Goal: Entertainment & Leisure: Consume media (video, audio)

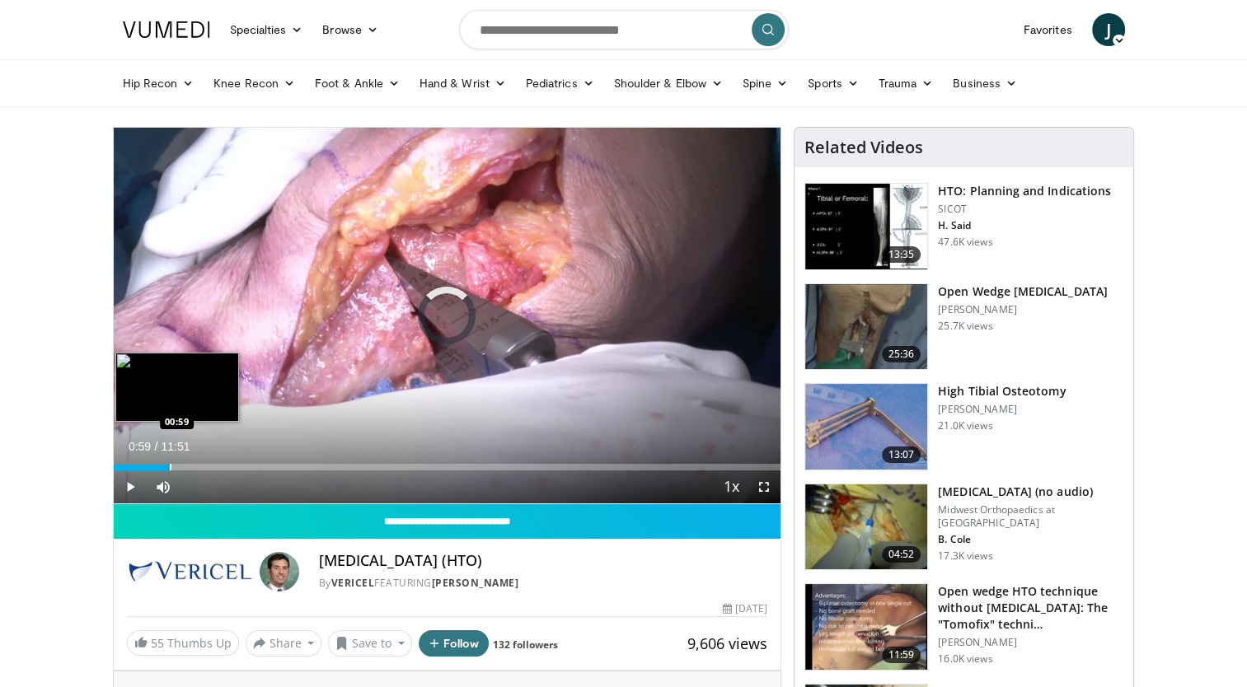
click at [170, 465] on div "Progress Bar" at bounding box center [171, 467] width 2 height 7
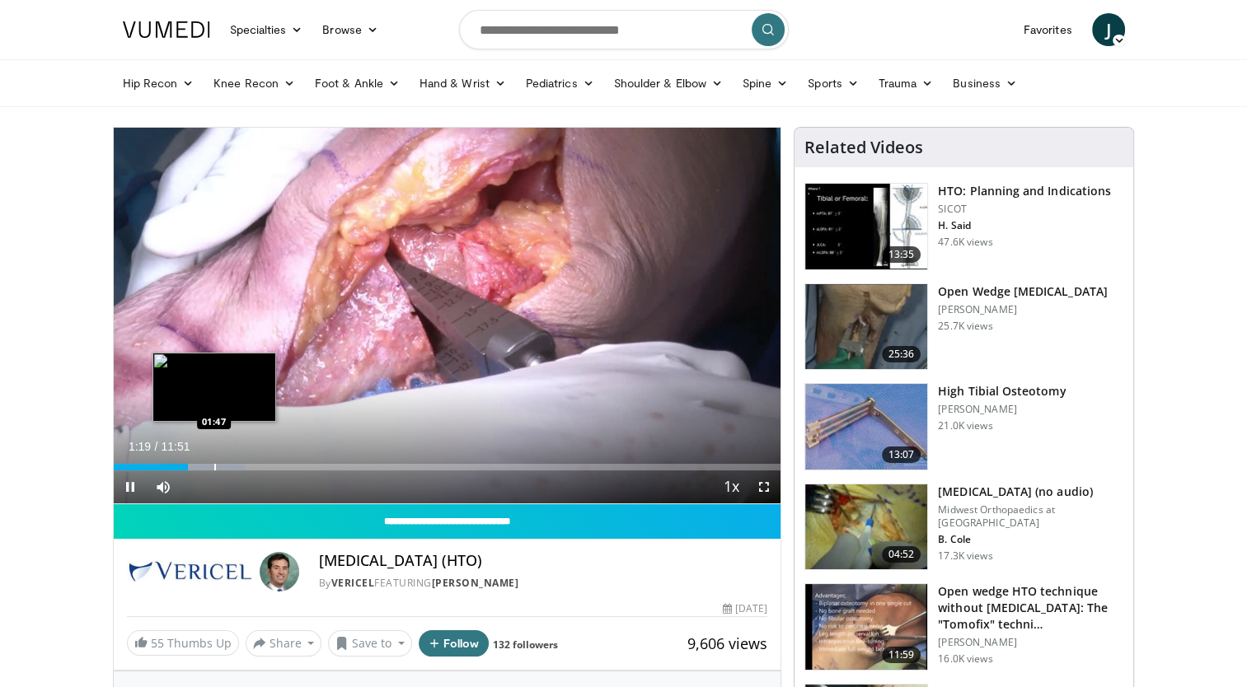
click at [214, 468] on div "Progress Bar" at bounding box center [215, 467] width 2 height 7
click at [199, 466] on div "Progress Bar" at bounding box center [200, 467] width 2 height 7
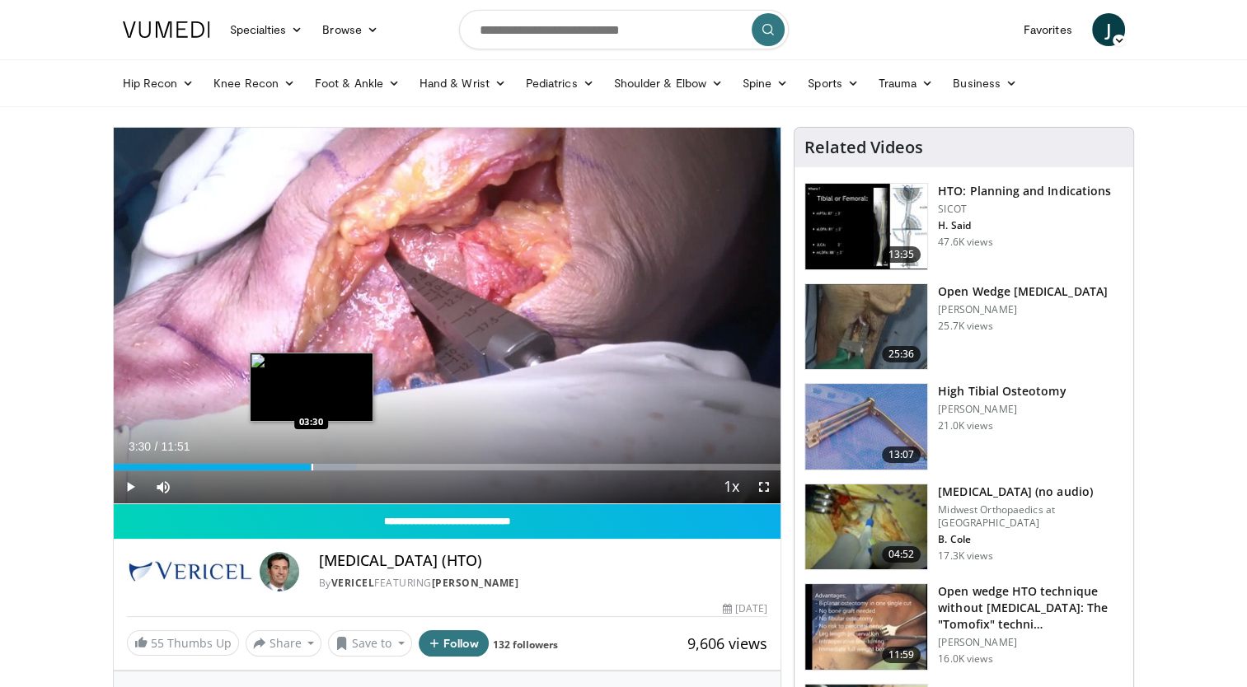
click at [311, 466] on div "Progress Bar" at bounding box center [312, 467] width 2 height 7
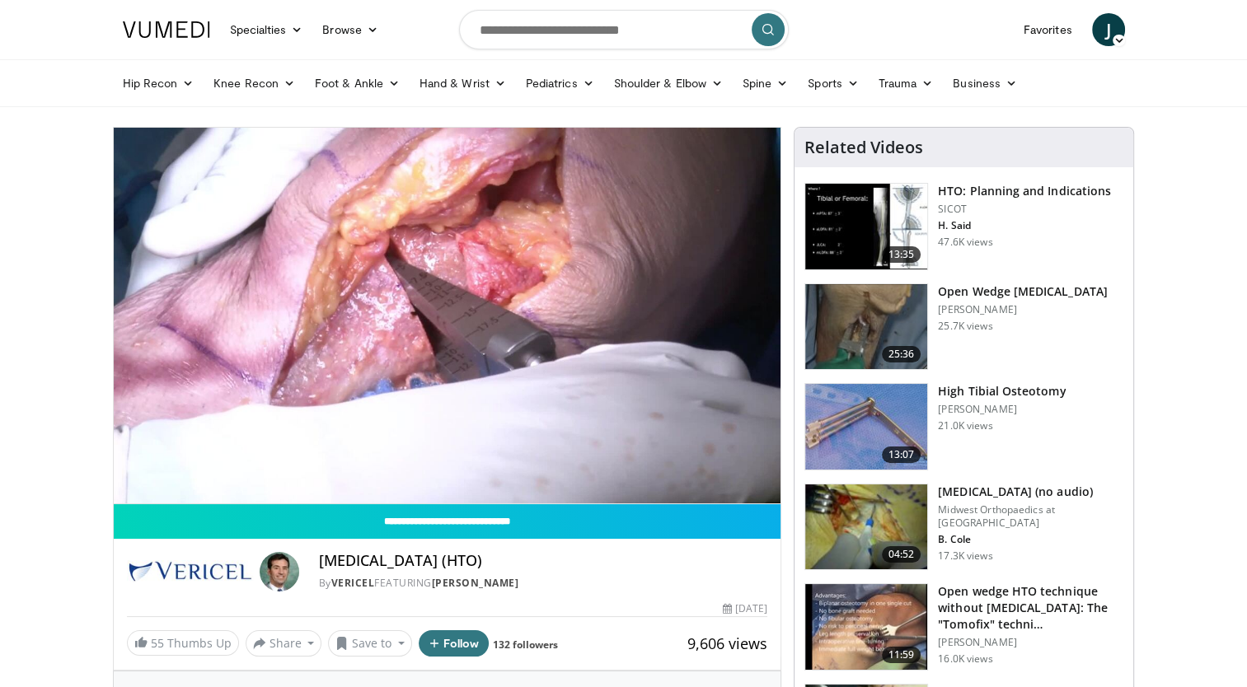
click at [301, 466] on div "10 seconds Tap to unmute" at bounding box center [447, 316] width 667 height 376
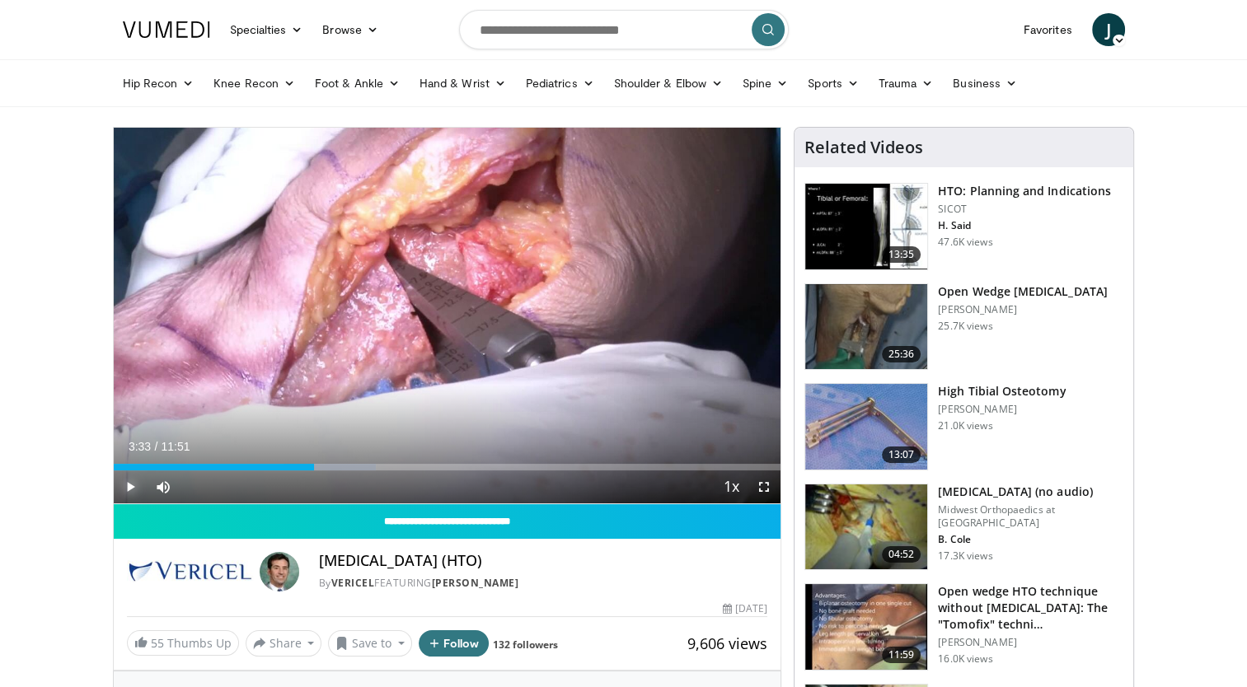
click at [125, 484] on span "Video Player" at bounding box center [130, 487] width 33 height 33
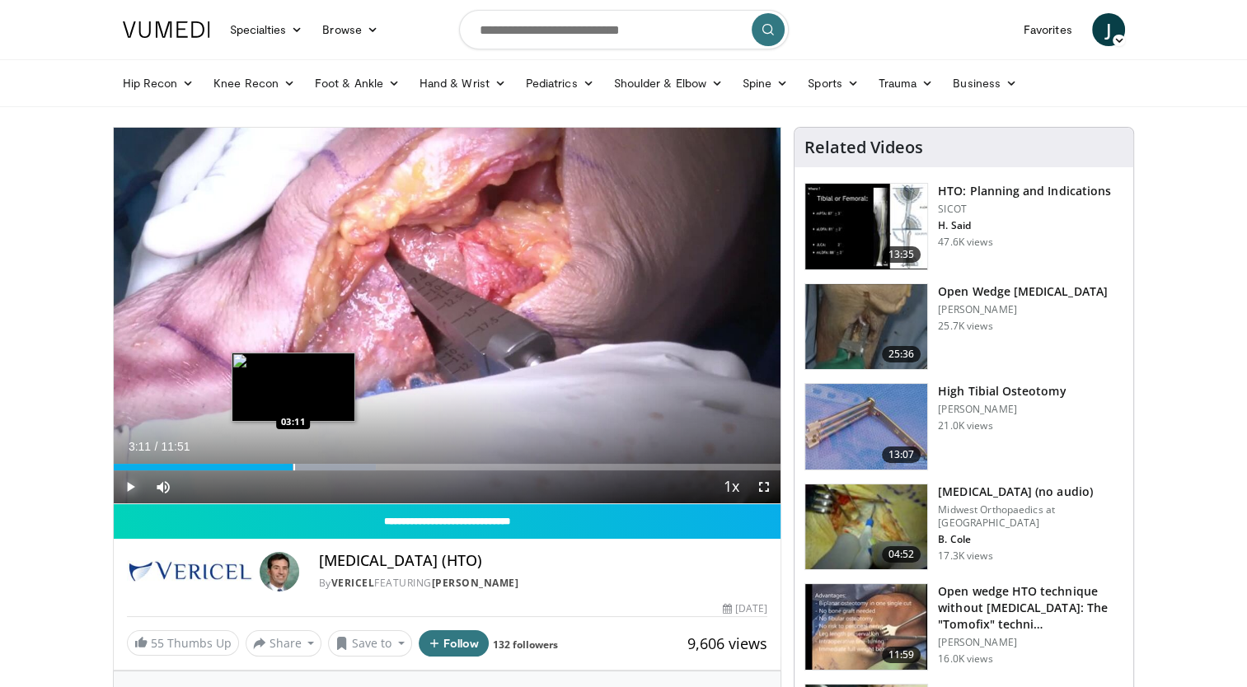
click at [293, 467] on div "Progress Bar" at bounding box center [294, 467] width 2 height 7
click at [270, 466] on div "Progress Bar" at bounding box center [271, 467] width 2 height 7
